Goal: Task Accomplishment & Management: Complete application form

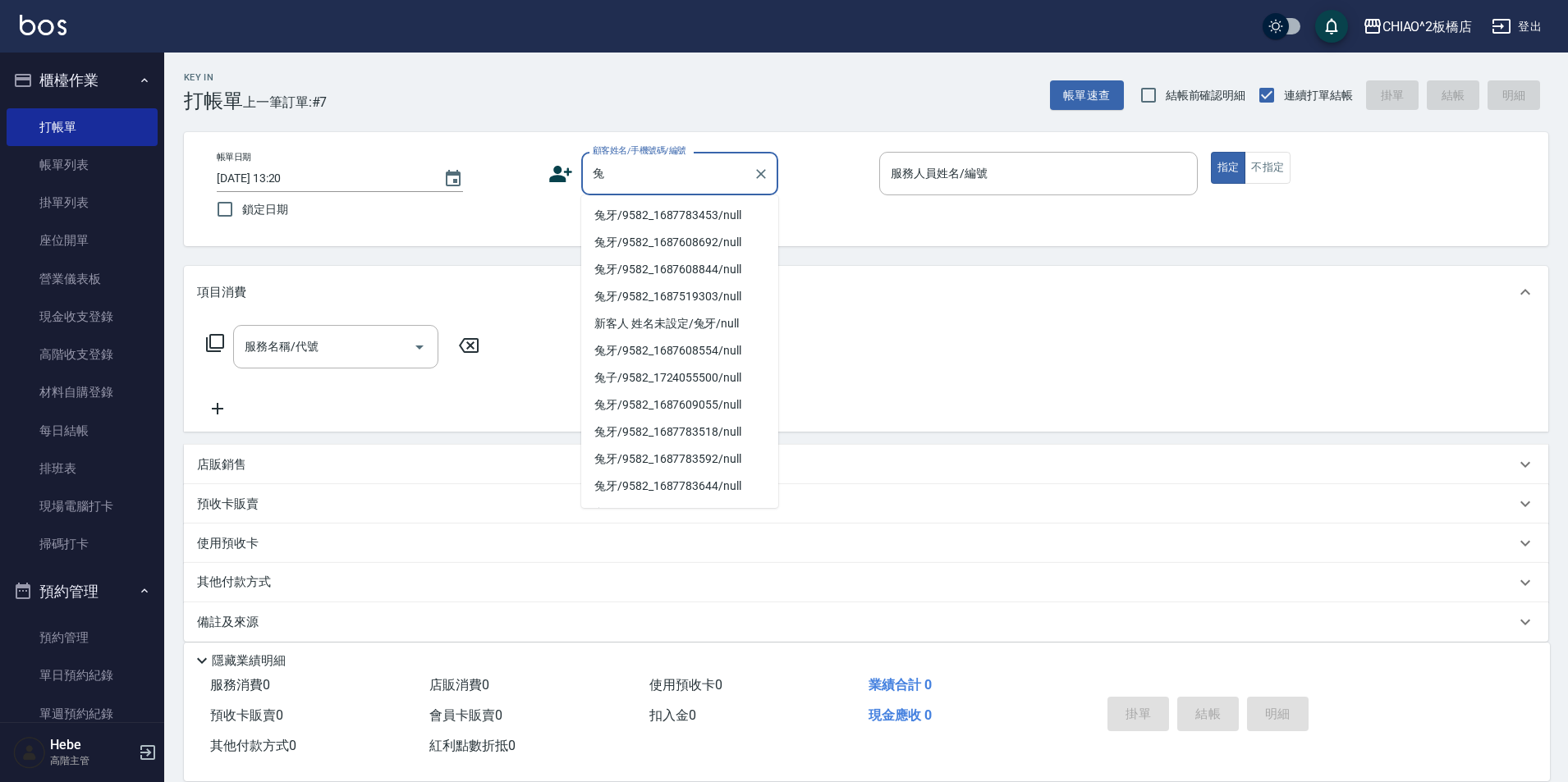
click at [665, 217] on li "兔牙/9582_1687783453/null" at bounding box center [680, 215] width 197 height 27
type input "兔牙/9582_1687783453/null"
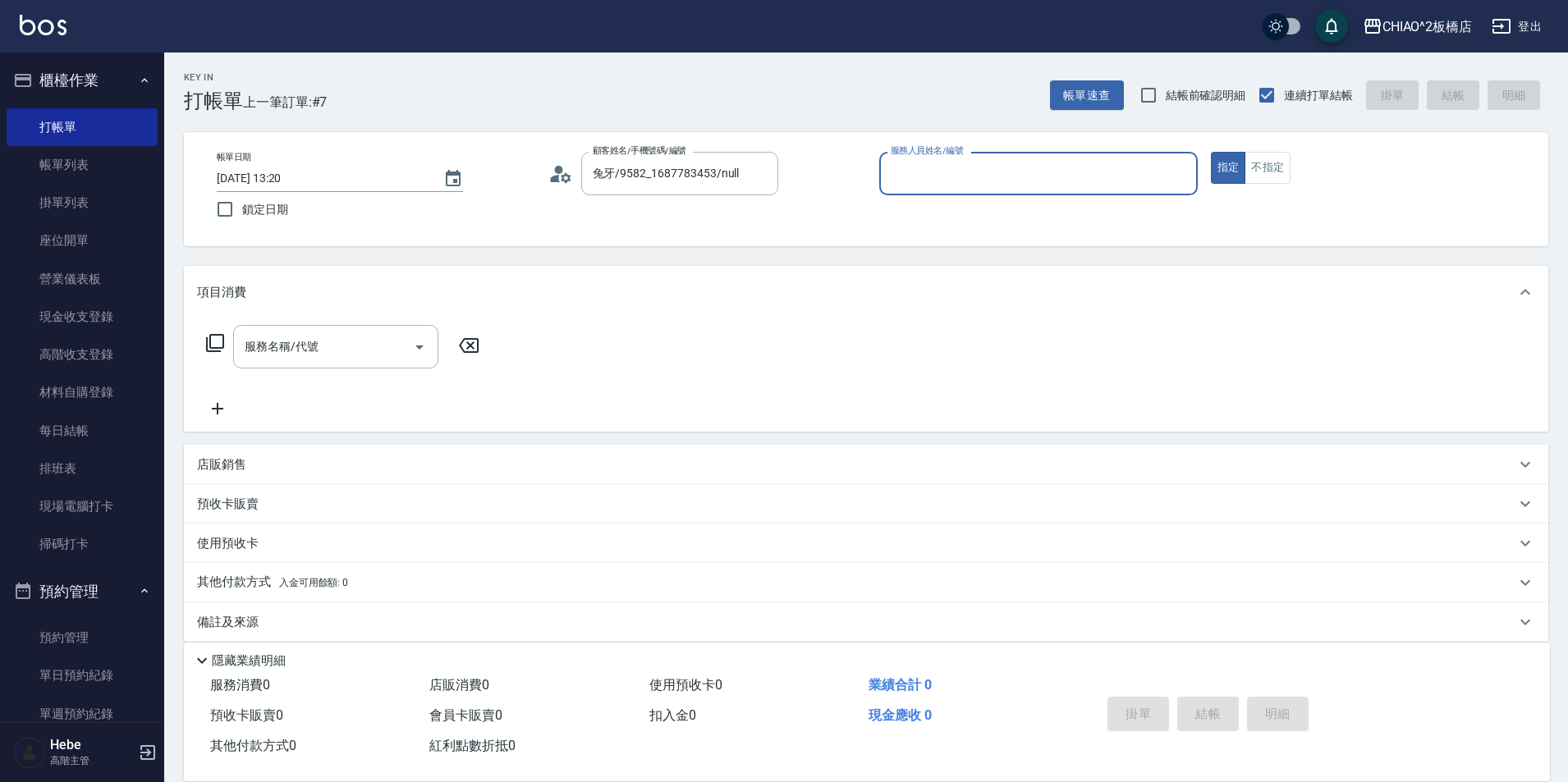
drag, startPoint x: 944, startPoint y: 168, endPoint x: 930, endPoint y: 183, distance: 20.5
click at [942, 171] on input "服務人員姓名/編號" at bounding box center [1038, 173] width 304 height 28
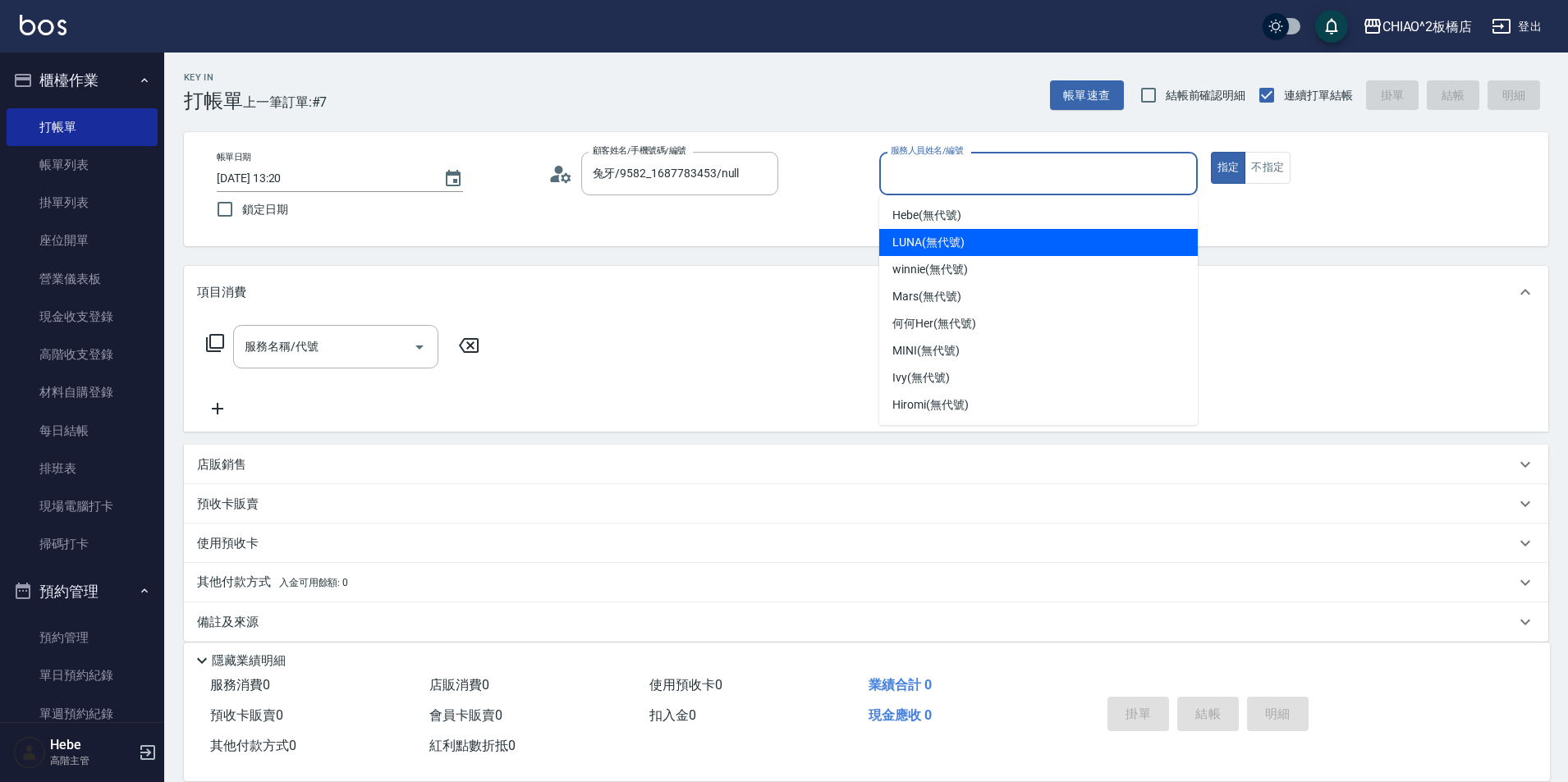
drag, startPoint x: 918, startPoint y: 243, endPoint x: 947, endPoint y: 230, distance: 31.8
click at [922, 241] on span "LUNA (無代號)" at bounding box center [928, 243] width 73 height 18
type input "LUNA(無代號)"
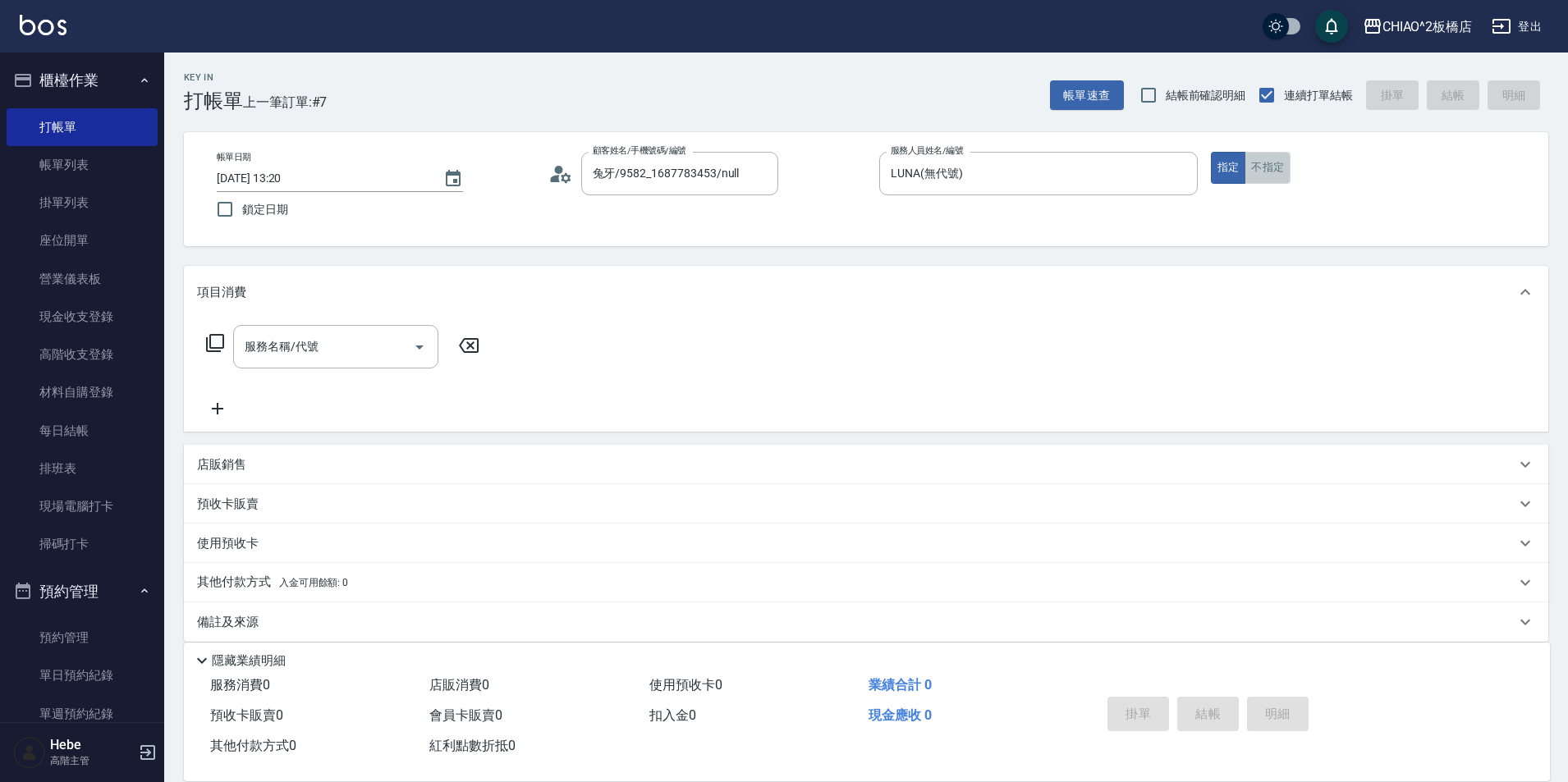
click at [1275, 166] on button "不指定" at bounding box center [1267, 168] width 46 height 32
click at [371, 362] on div "服務名稱/代號" at bounding box center [336, 347] width 205 height 43
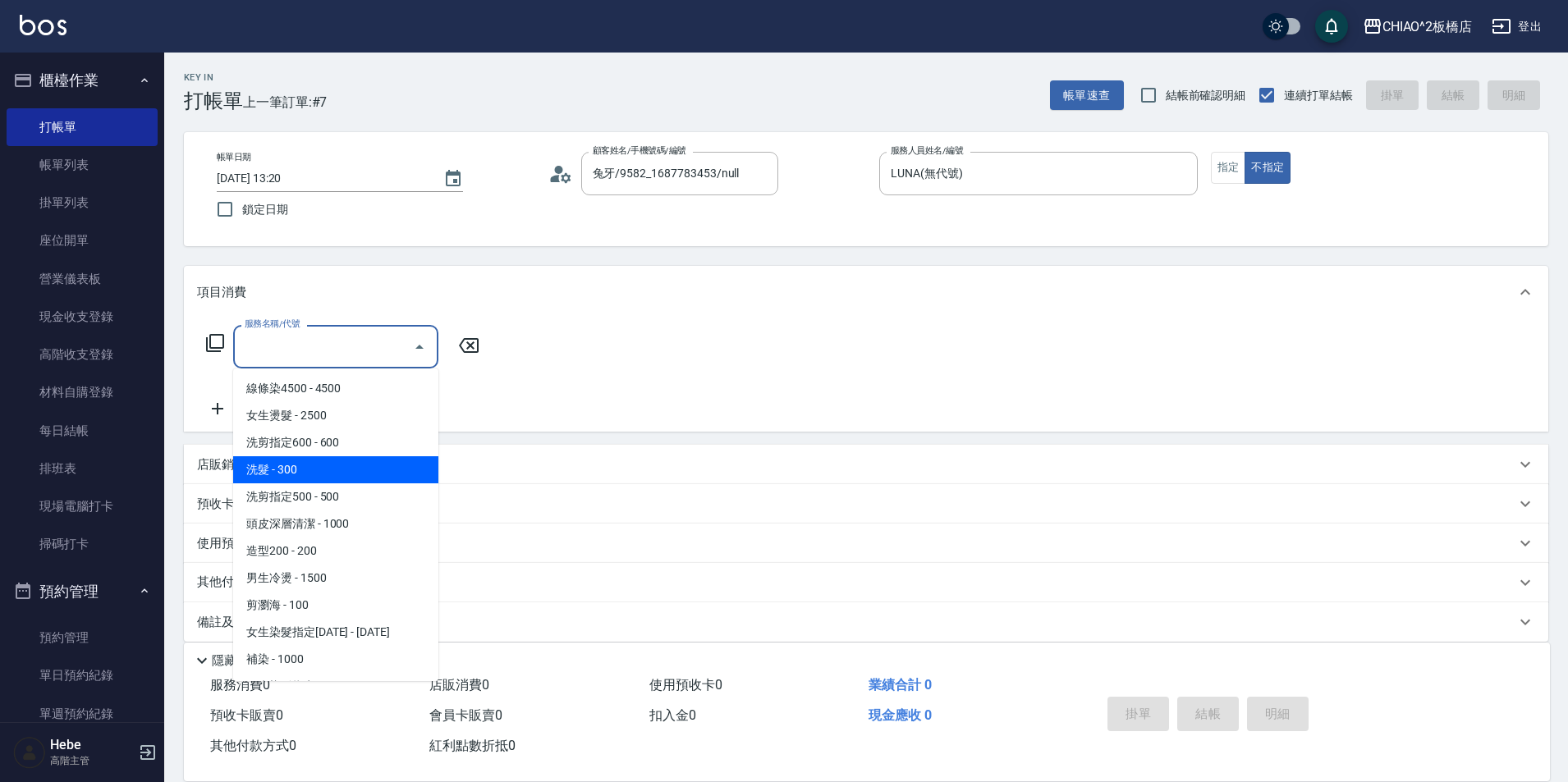
click at [354, 469] on span "洗髮 - 300" at bounding box center [336, 469] width 205 height 27
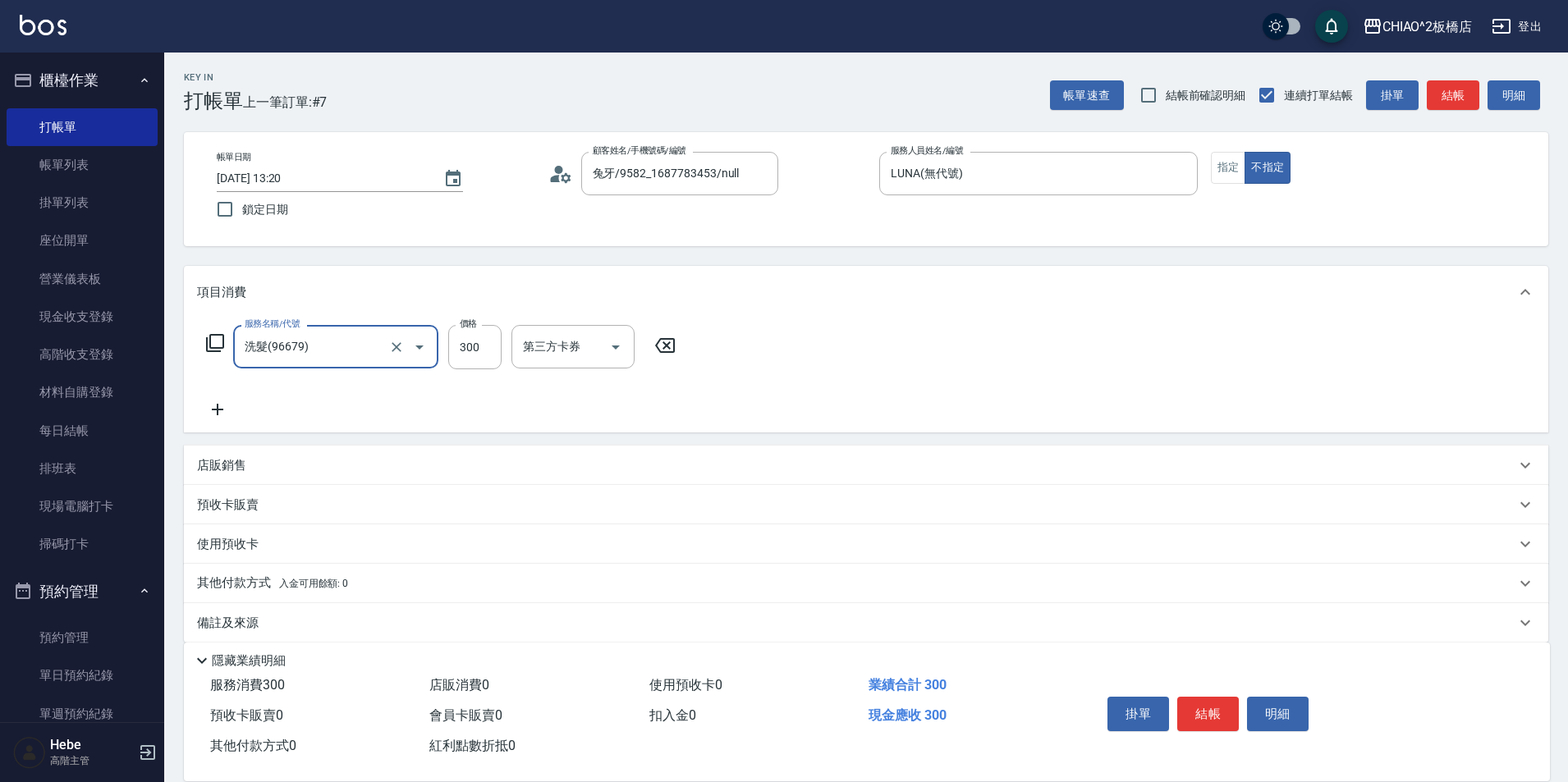
type input "洗髮(96679)"
click at [1204, 703] on button "結帳" at bounding box center [1209, 714] width 62 height 34
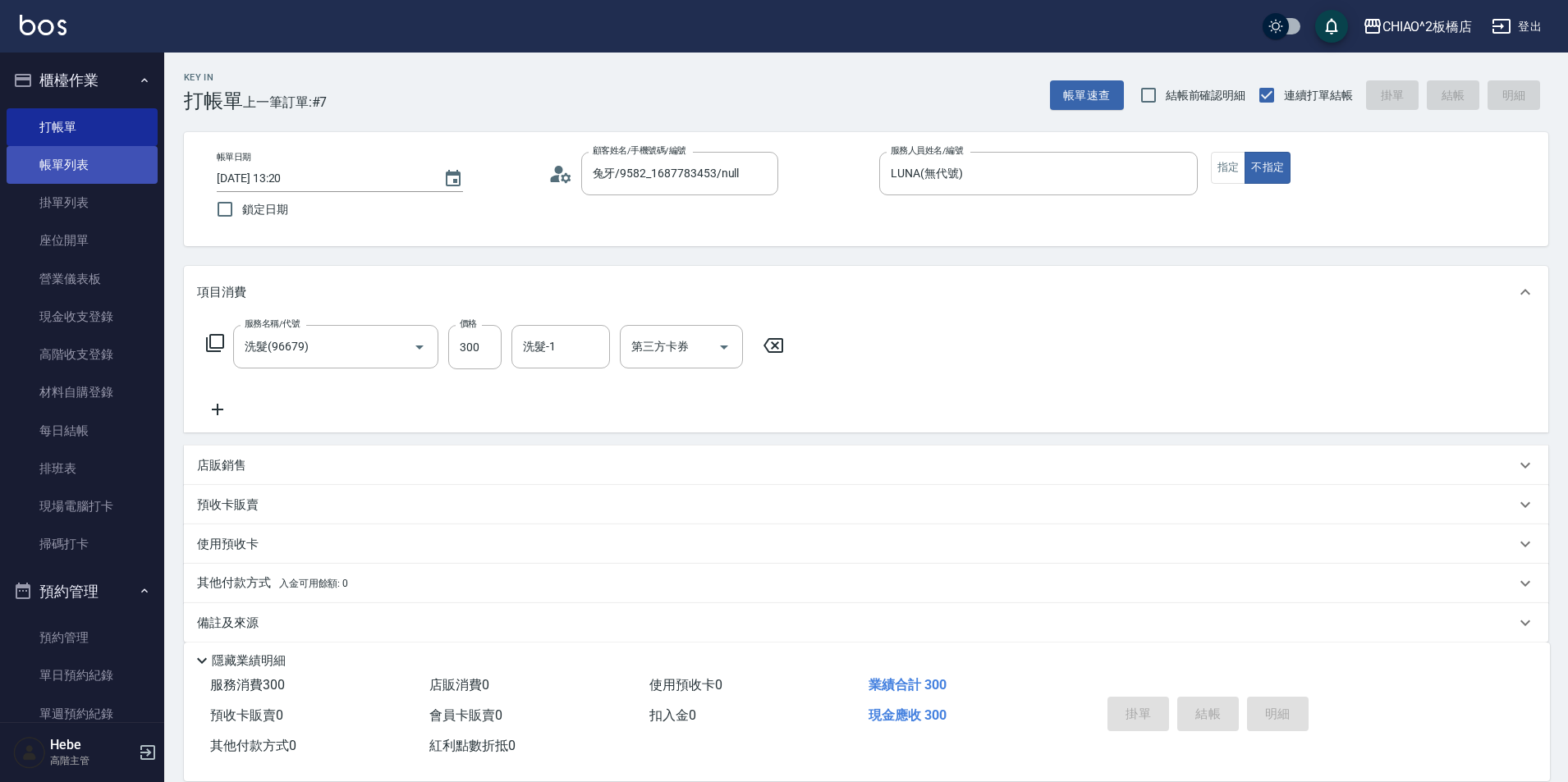
type input "[DATE] 14:05"
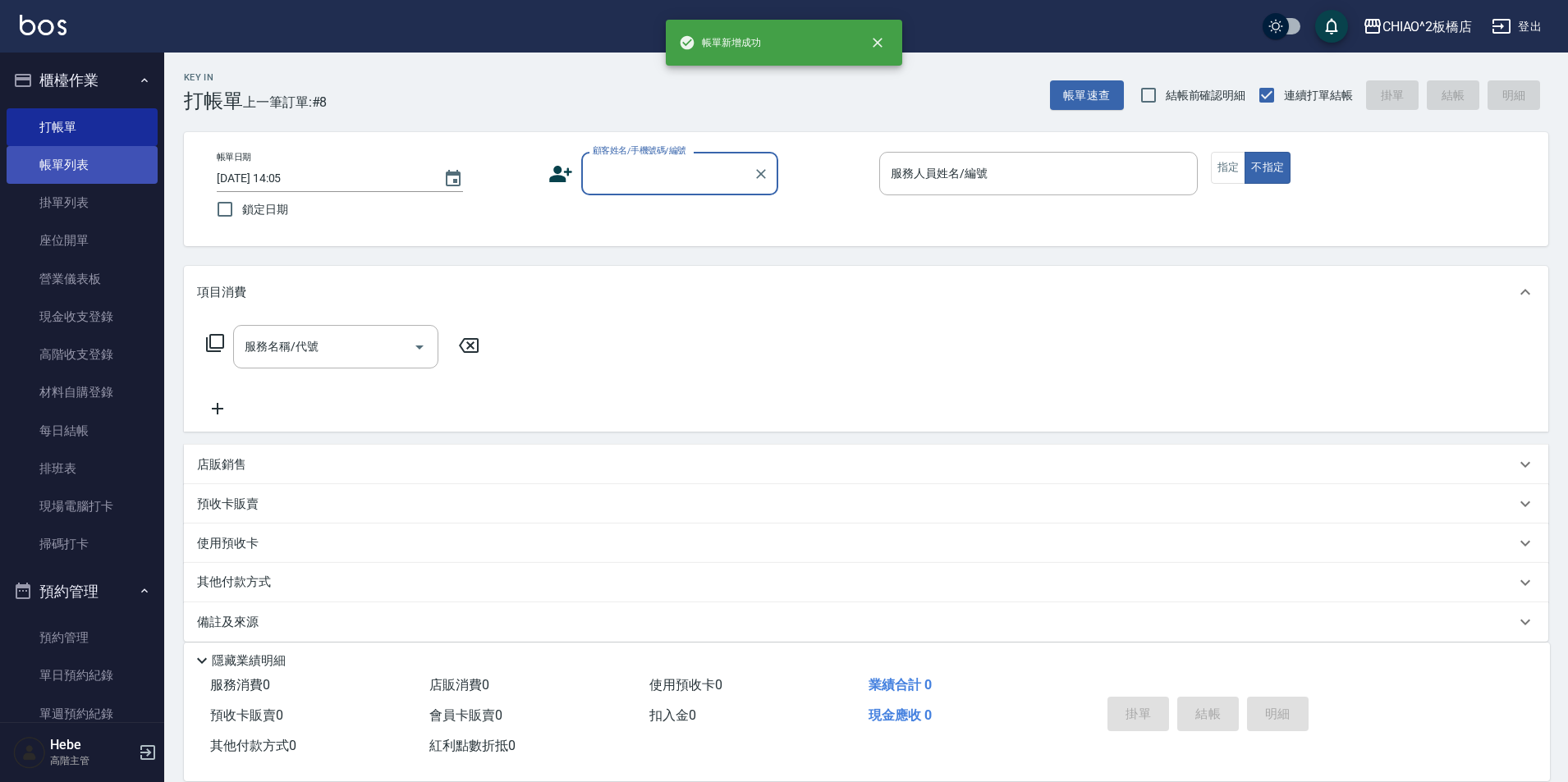
click at [72, 163] on link "帳單列表" at bounding box center [82, 164] width 151 height 38
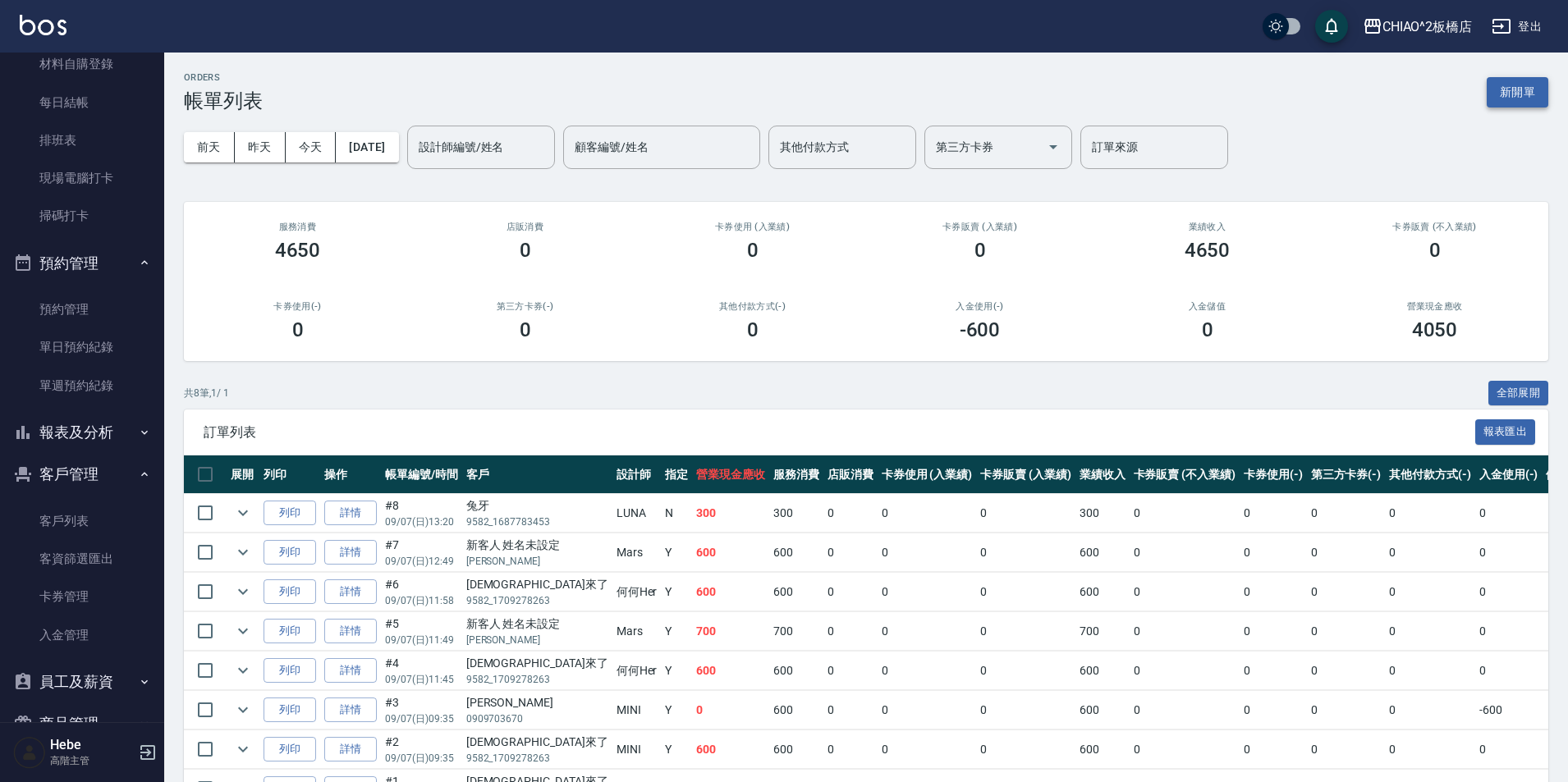
click at [1513, 90] on button "新開單" at bounding box center [1518, 93] width 62 height 30
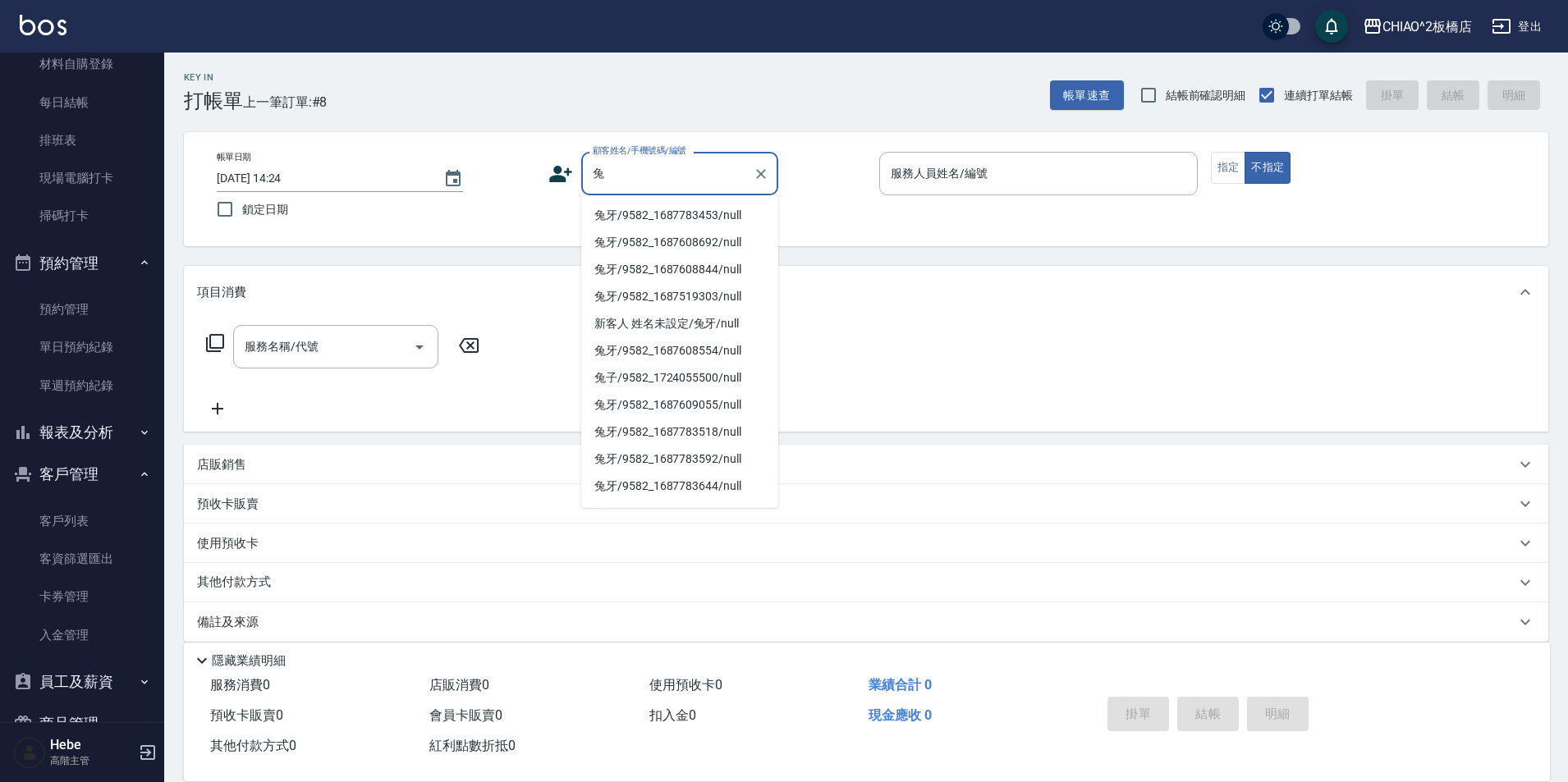
click at [657, 216] on li "兔牙/9582_1687783453/null" at bounding box center [680, 215] width 197 height 27
type input "兔牙/9582_1687783453/null"
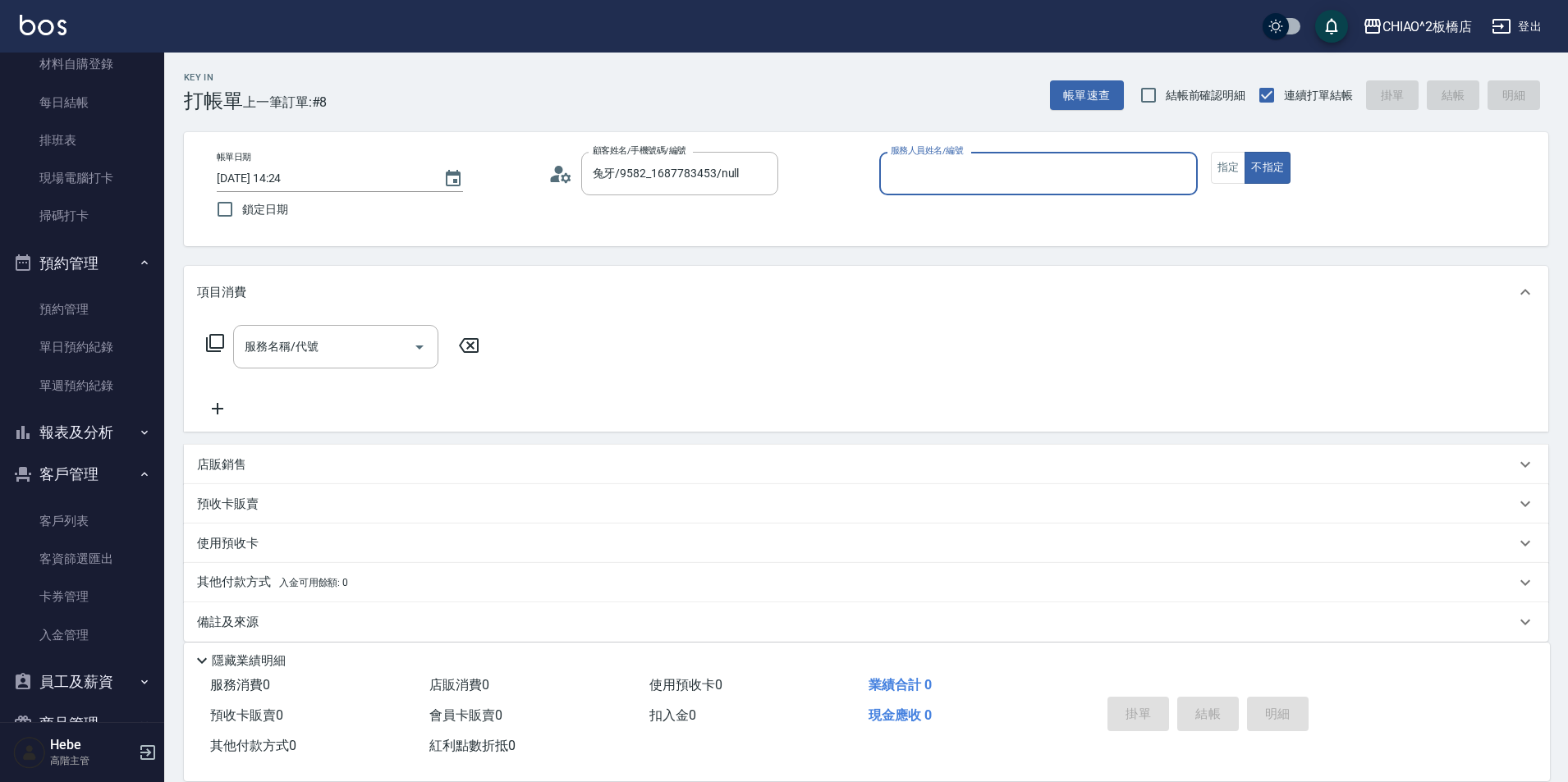
click at [897, 178] on input "服務人員姓名/編號" at bounding box center [1038, 173] width 304 height 28
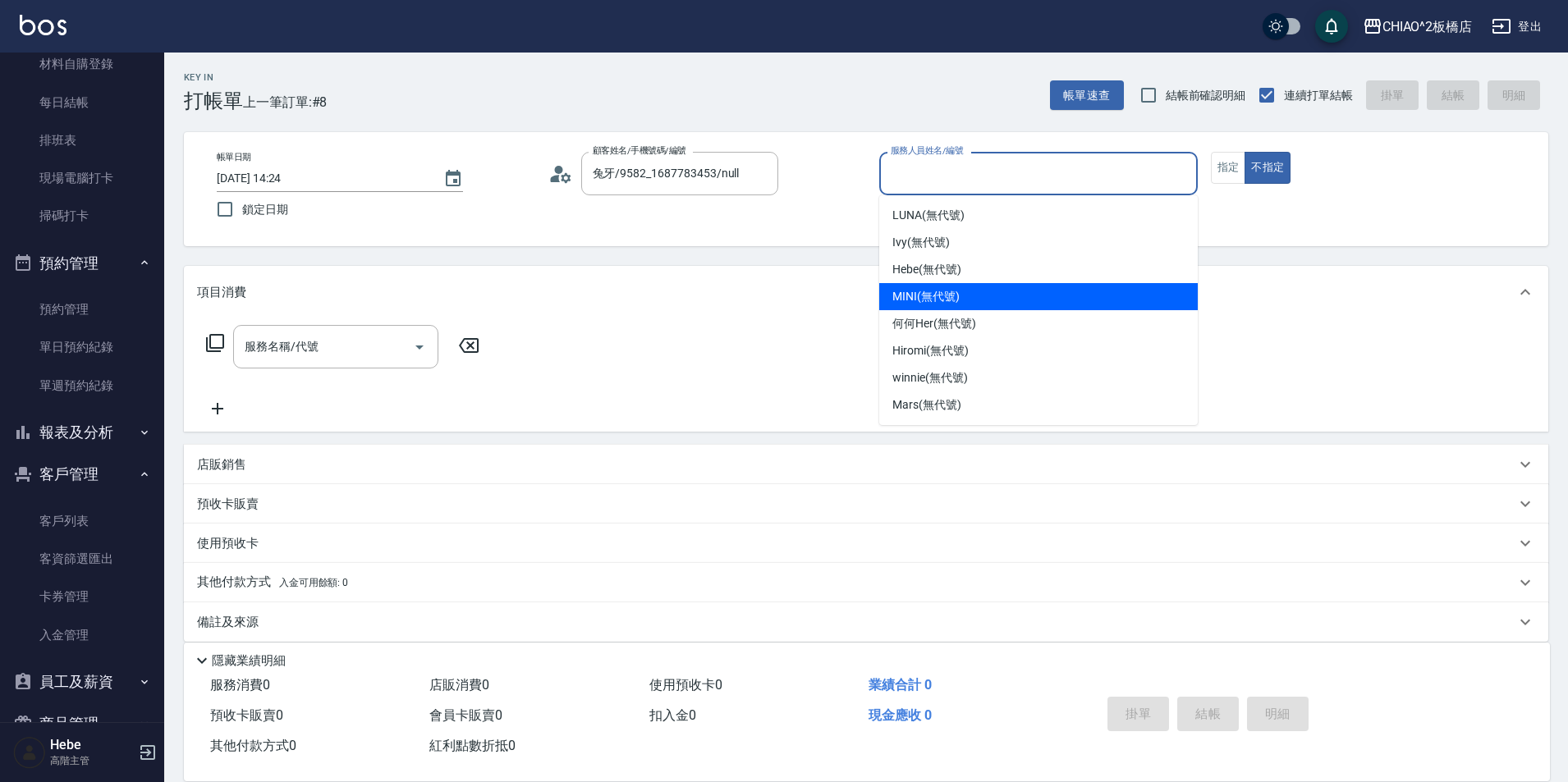
click at [899, 298] on span "MINI (無代號)" at bounding box center [926, 297] width 68 height 18
type input "MINI(無代號)"
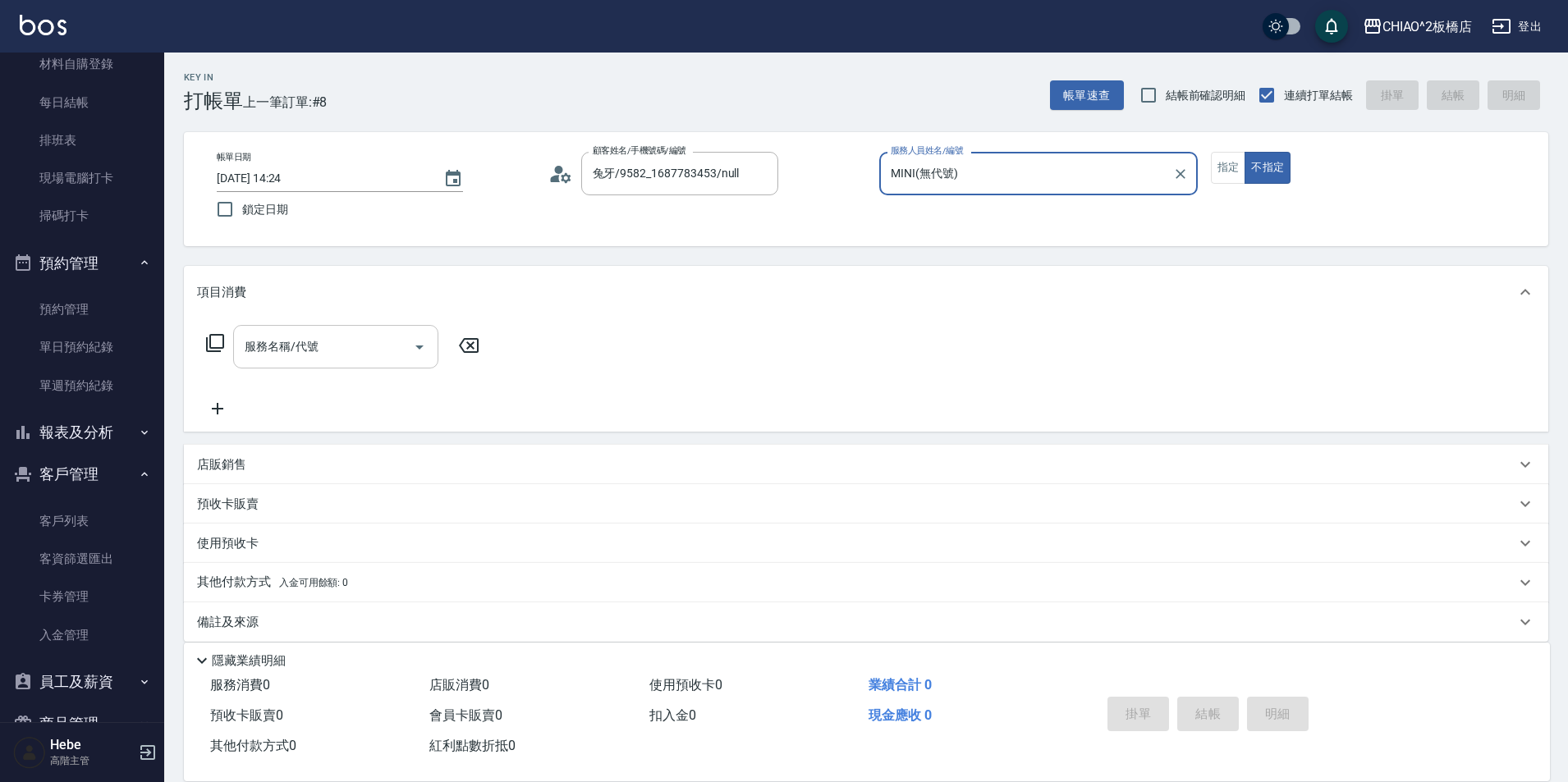
click at [374, 344] on input "服務名稱/代號" at bounding box center [323, 347] width 166 height 28
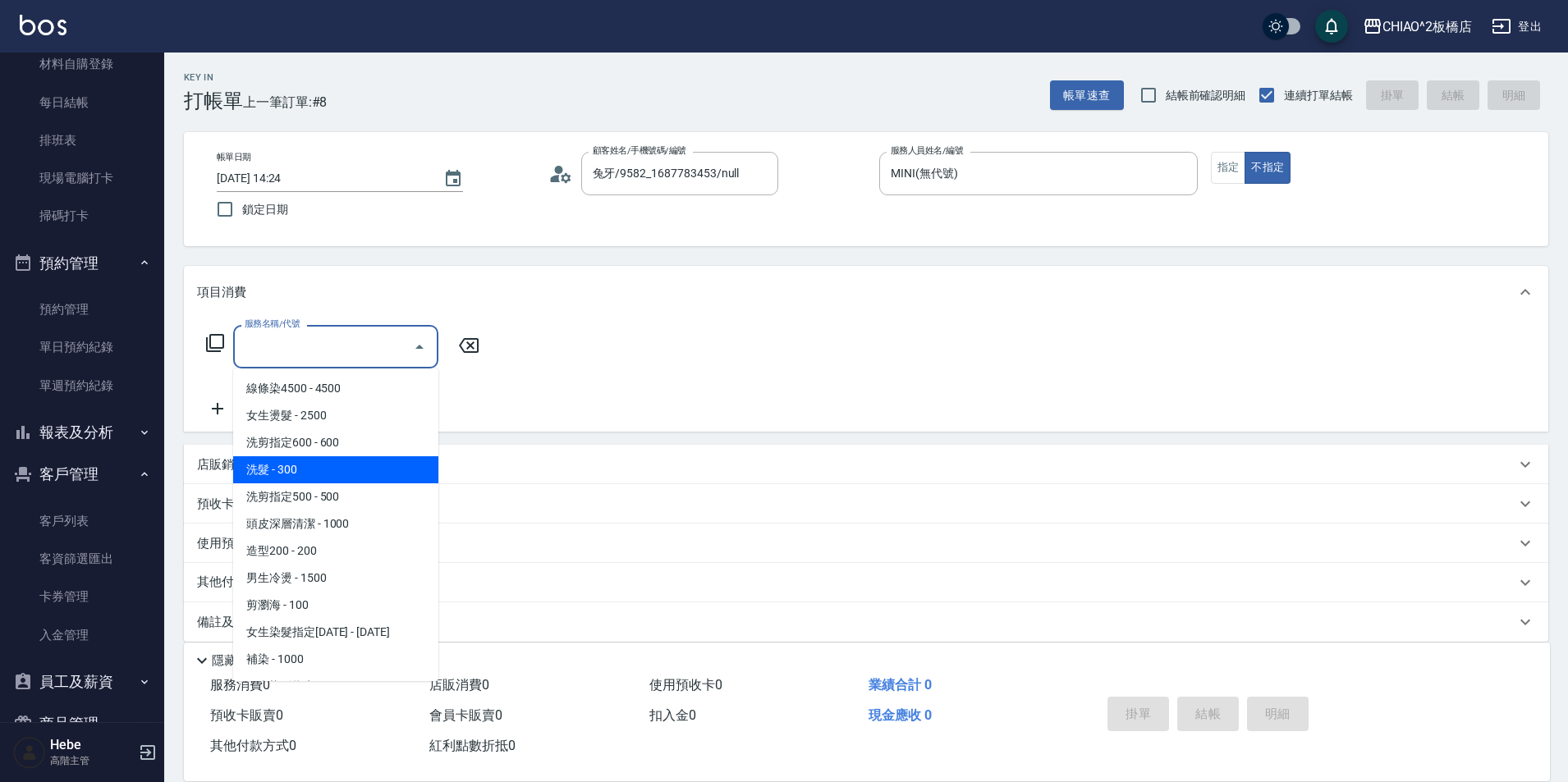
click at [342, 472] on span "洗髮 - 300" at bounding box center [336, 469] width 205 height 27
type input "洗髮(96679)"
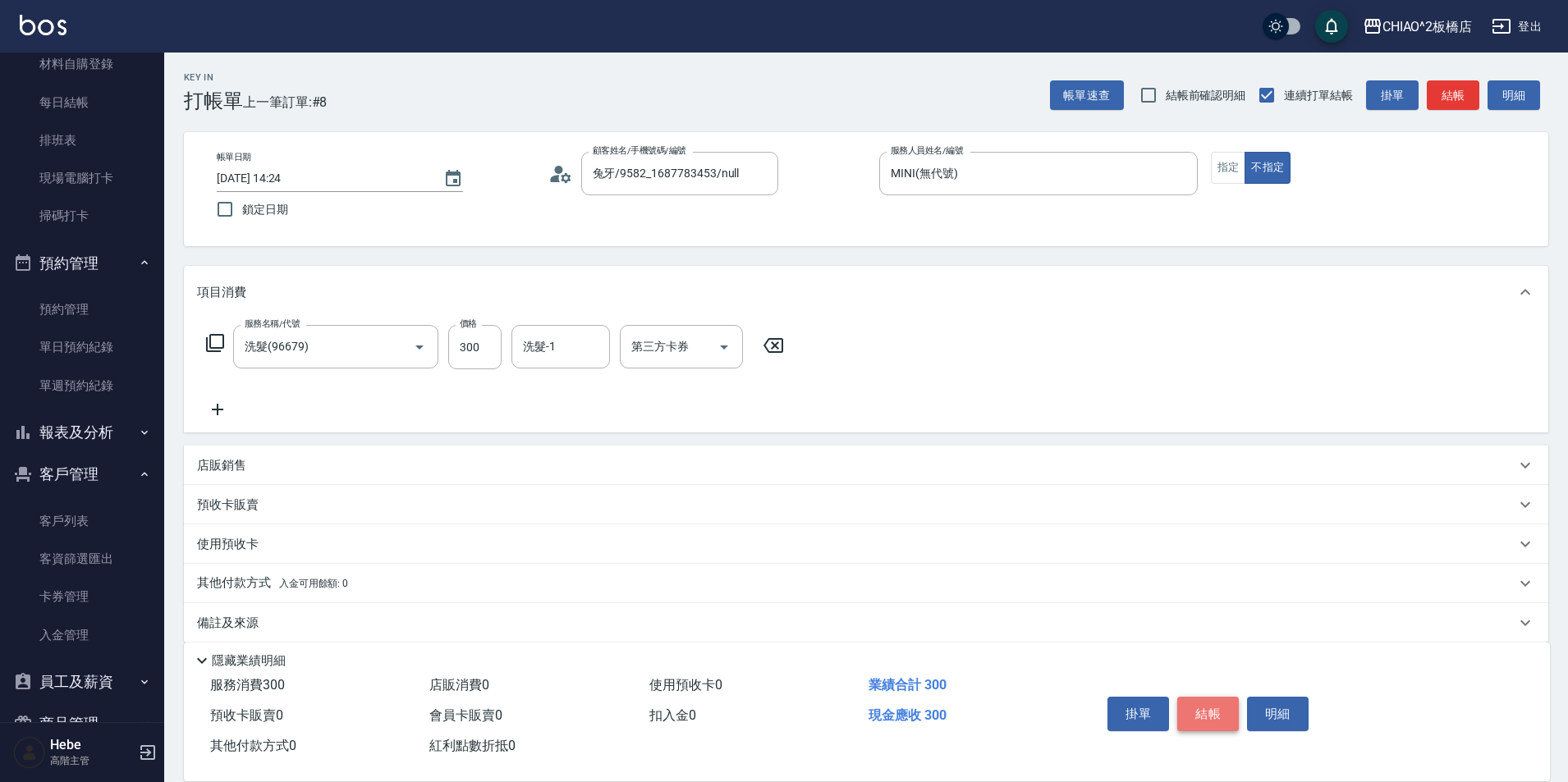
click at [1198, 705] on button "結帳" at bounding box center [1209, 714] width 62 height 34
